Goal: Information Seeking & Learning: Learn about a topic

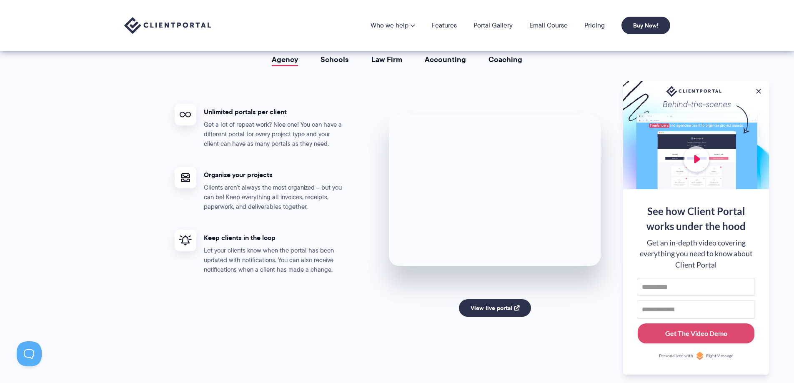
scroll to position [1389, 0]
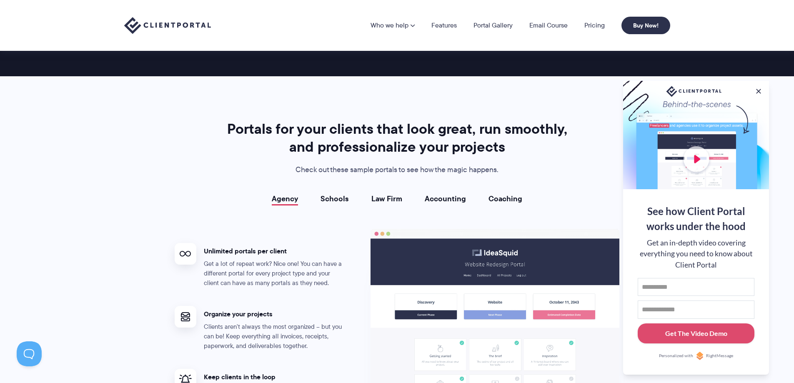
click at [329, 197] on link "Schools" at bounding box center [335, 199] width 28 height 8
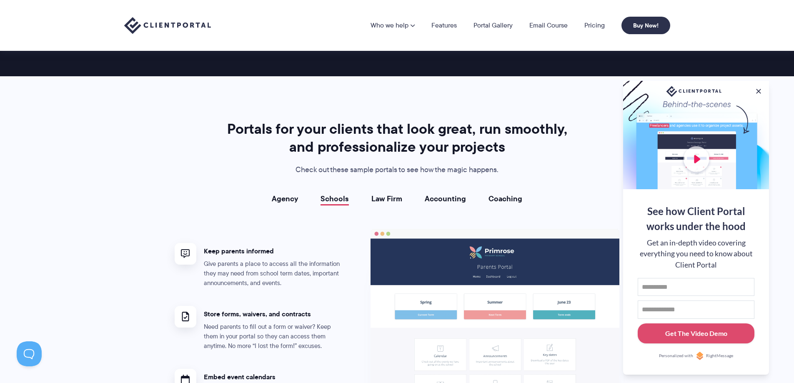
click at [393, 199] on link "Law Firm" at bounding box center [386, 199] width 31 height 8
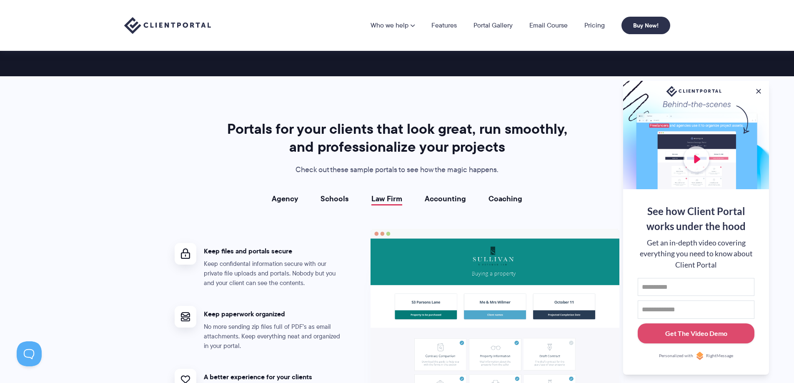
click at [442, 198] on link "Accounting" at bounding box center [445, 199] width 41 height 8
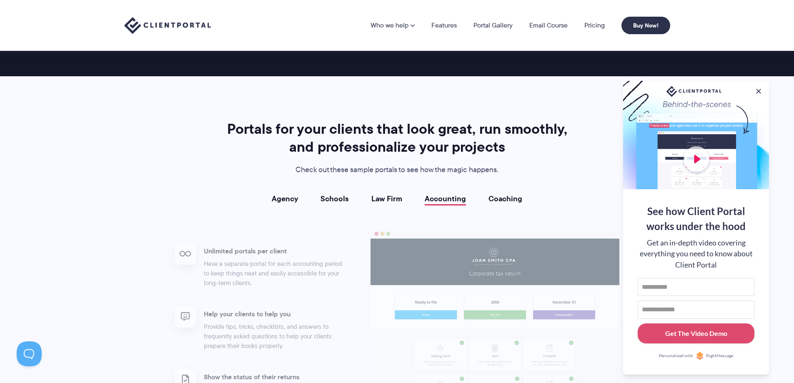
click at [499, 202] on link "Coaching" at bounding box center [506, 199] width 34 height 8
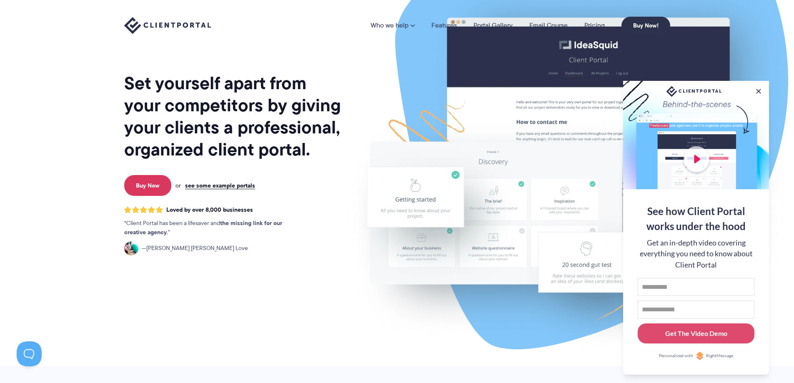
scroll to position [0, 0]
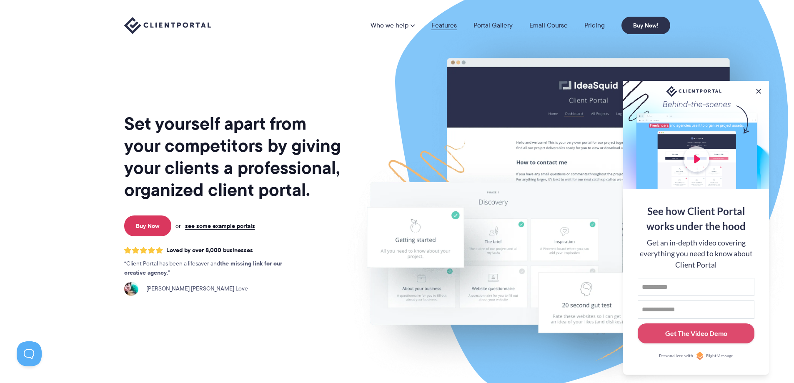
click at [444, 29] on link "Features" at bounding box center [443, 25] width 25 height 7
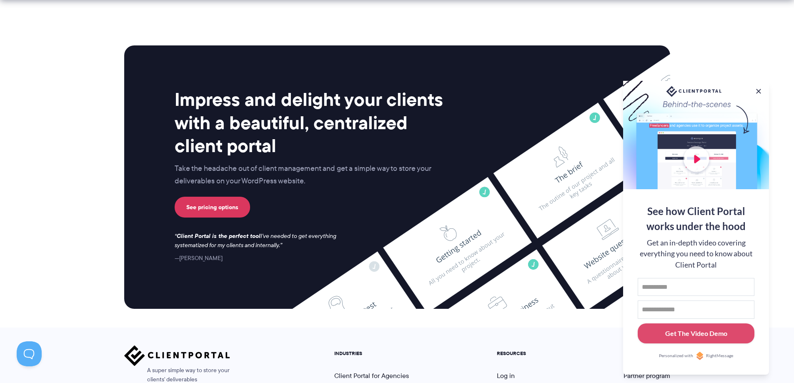
scroll to position [2195, 0]
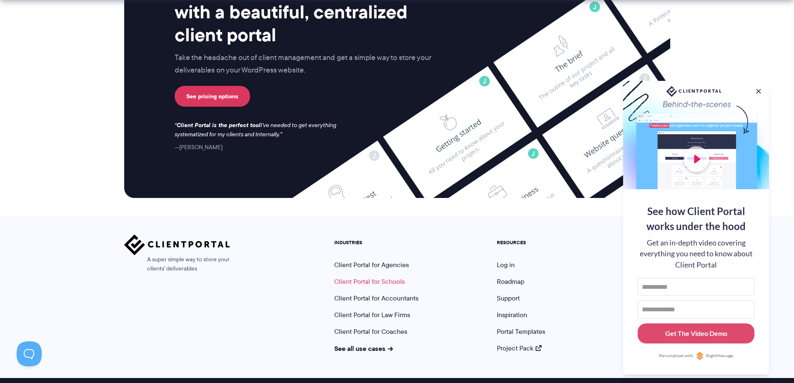
click at [391, 277] on link "Client Portal for Schools" at bounding box center [369, 282] width 70 height 10
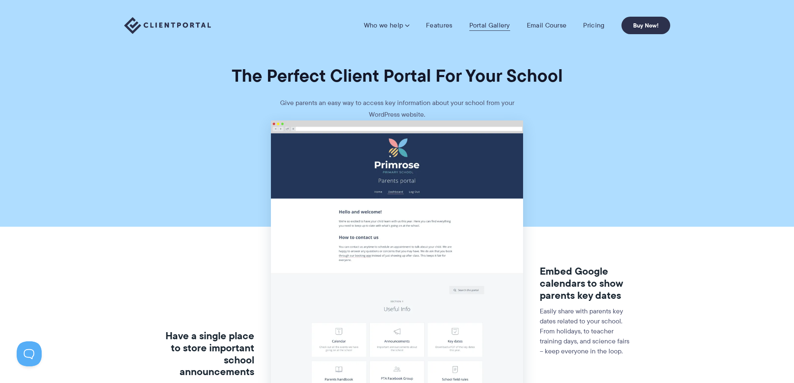
click at [490, 24] on link "Portal Gallery" at bounding box center [489, 25] width 41 height 8
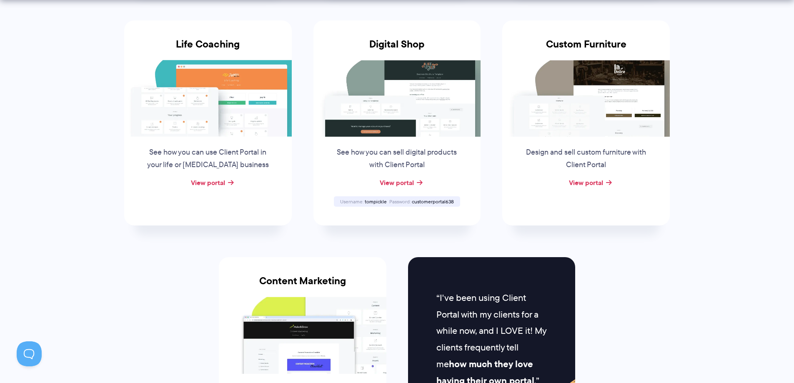
scroll to position [834, 0]
